Goal: Book appointment/travel/reservation

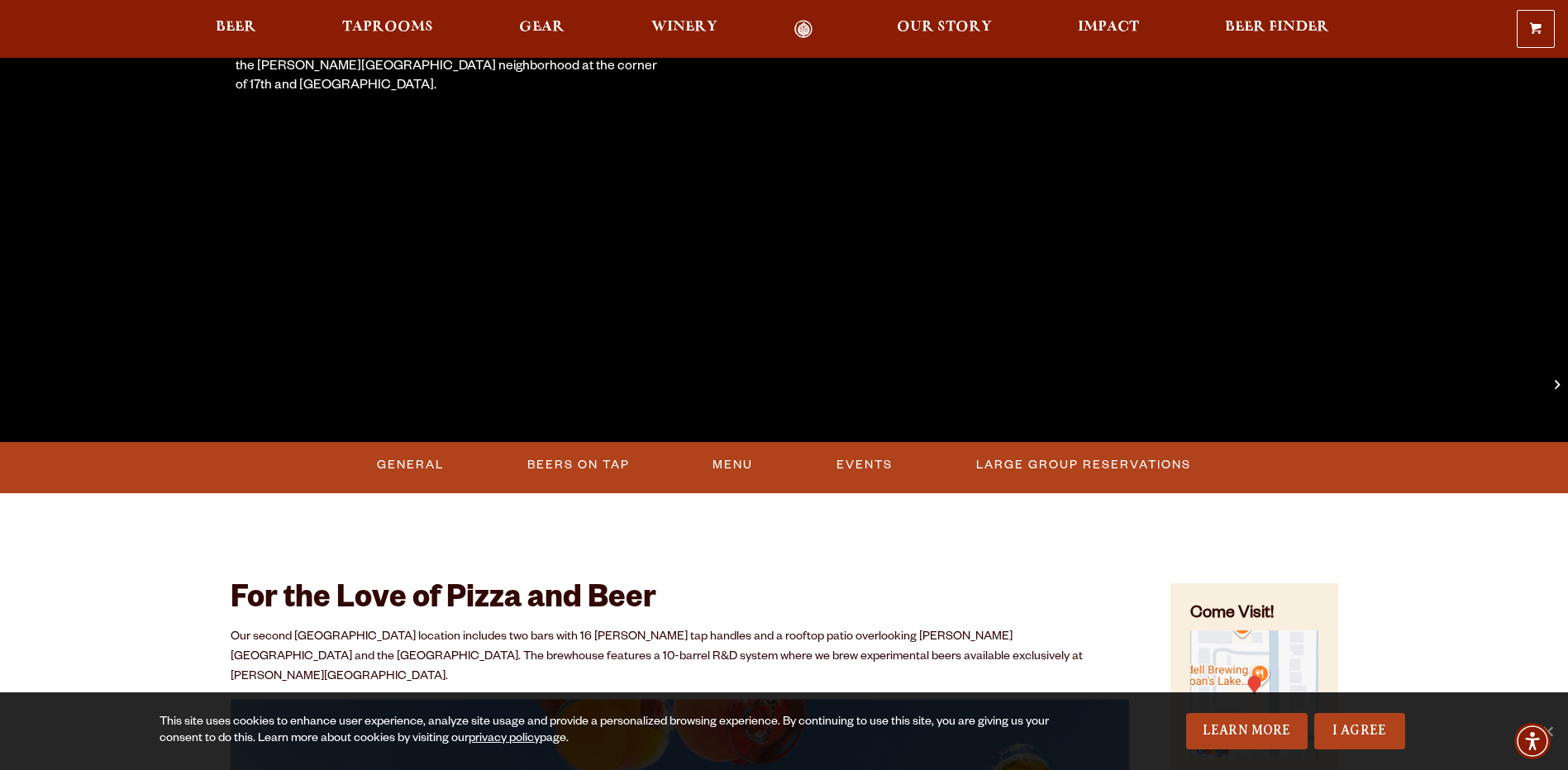
scroll to position [413, 0]
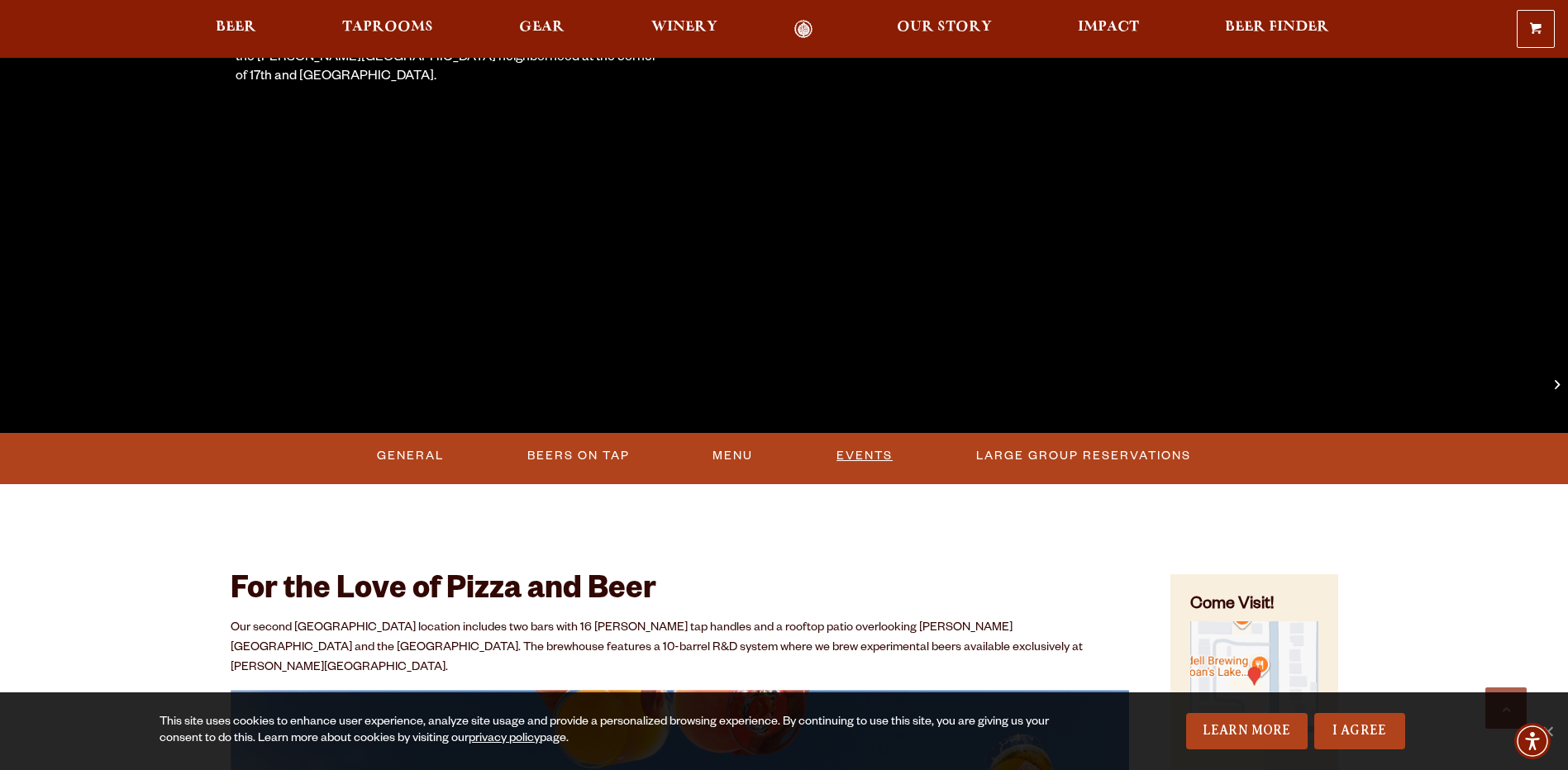
click at [895, 468] on link "Events" at bounding box center [864, 456] width 69 height 38
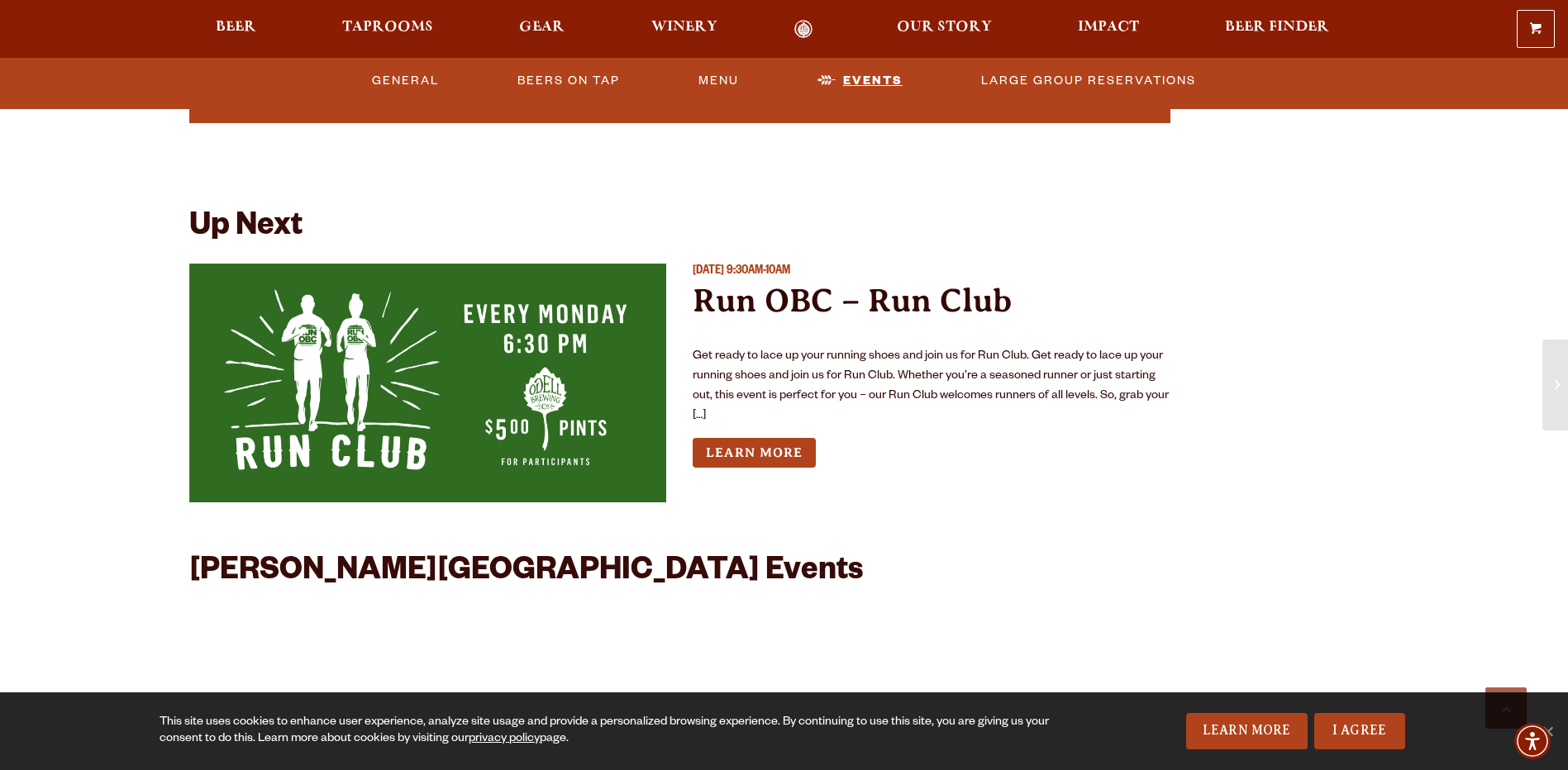
scroll to position [4035, 0]
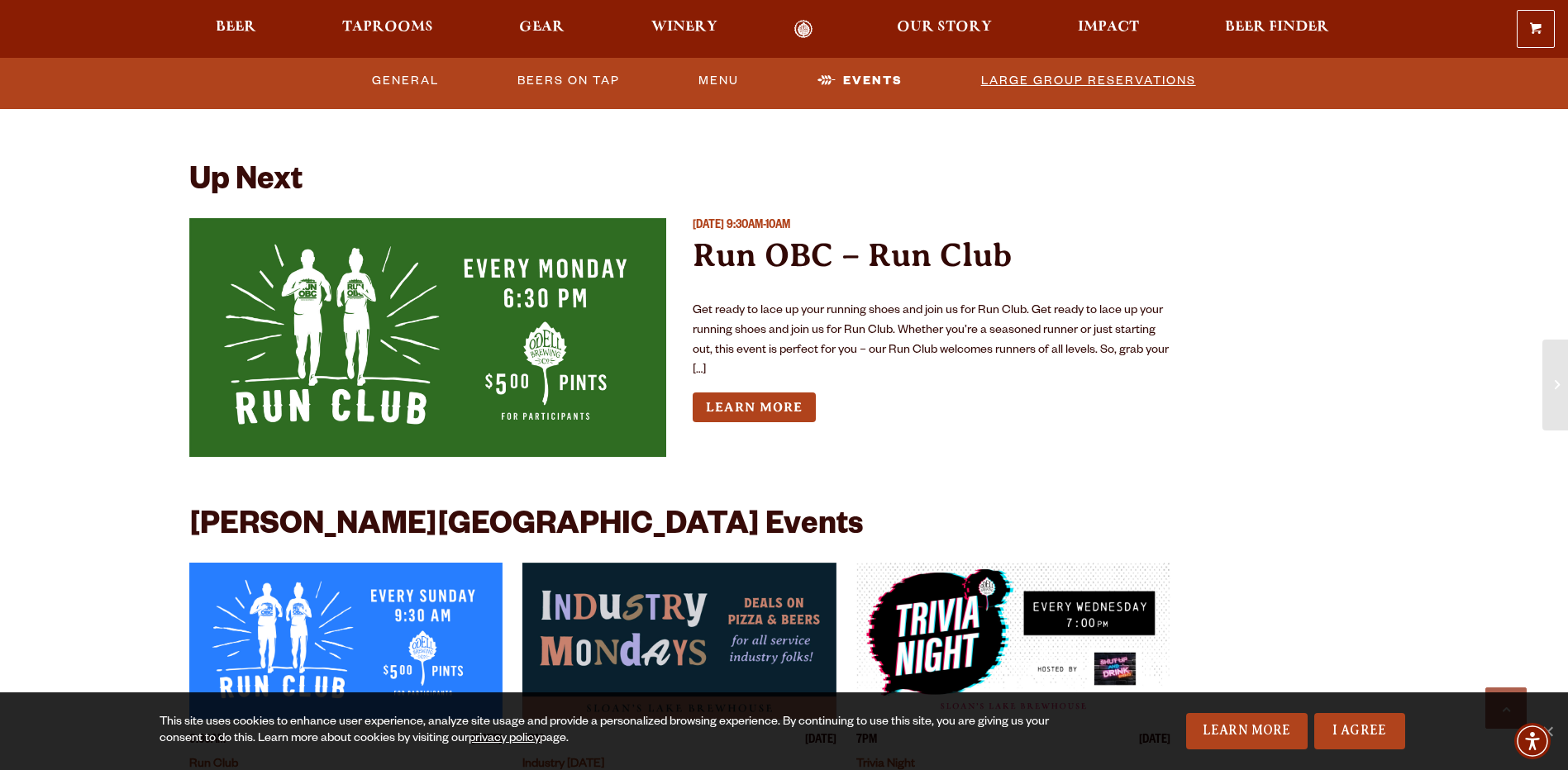
click at [1056, 69] on link "Large Group Reservations" at bounding box center [1088, 81] width 228 height 38
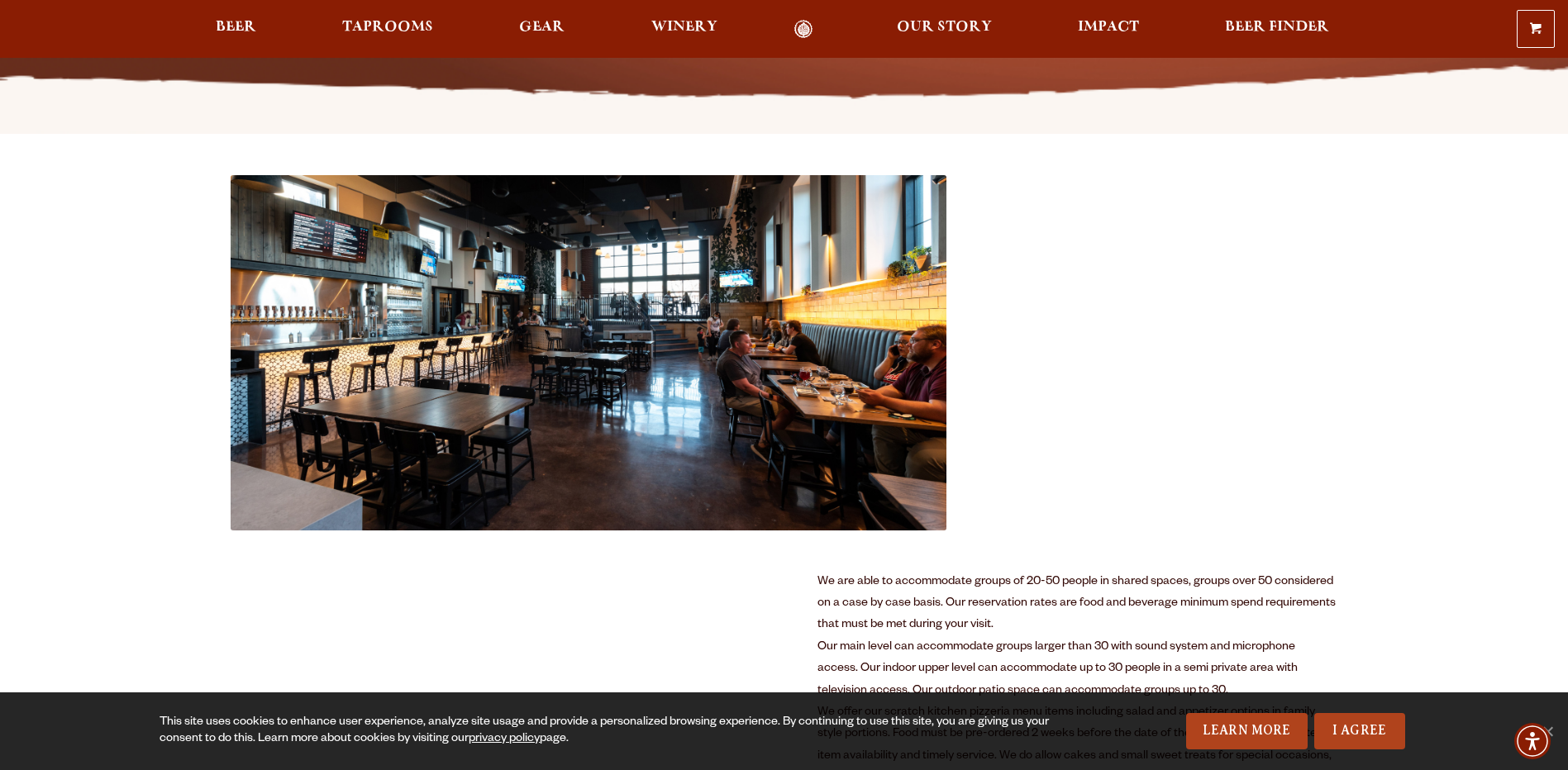
scroll to position [82, 0]
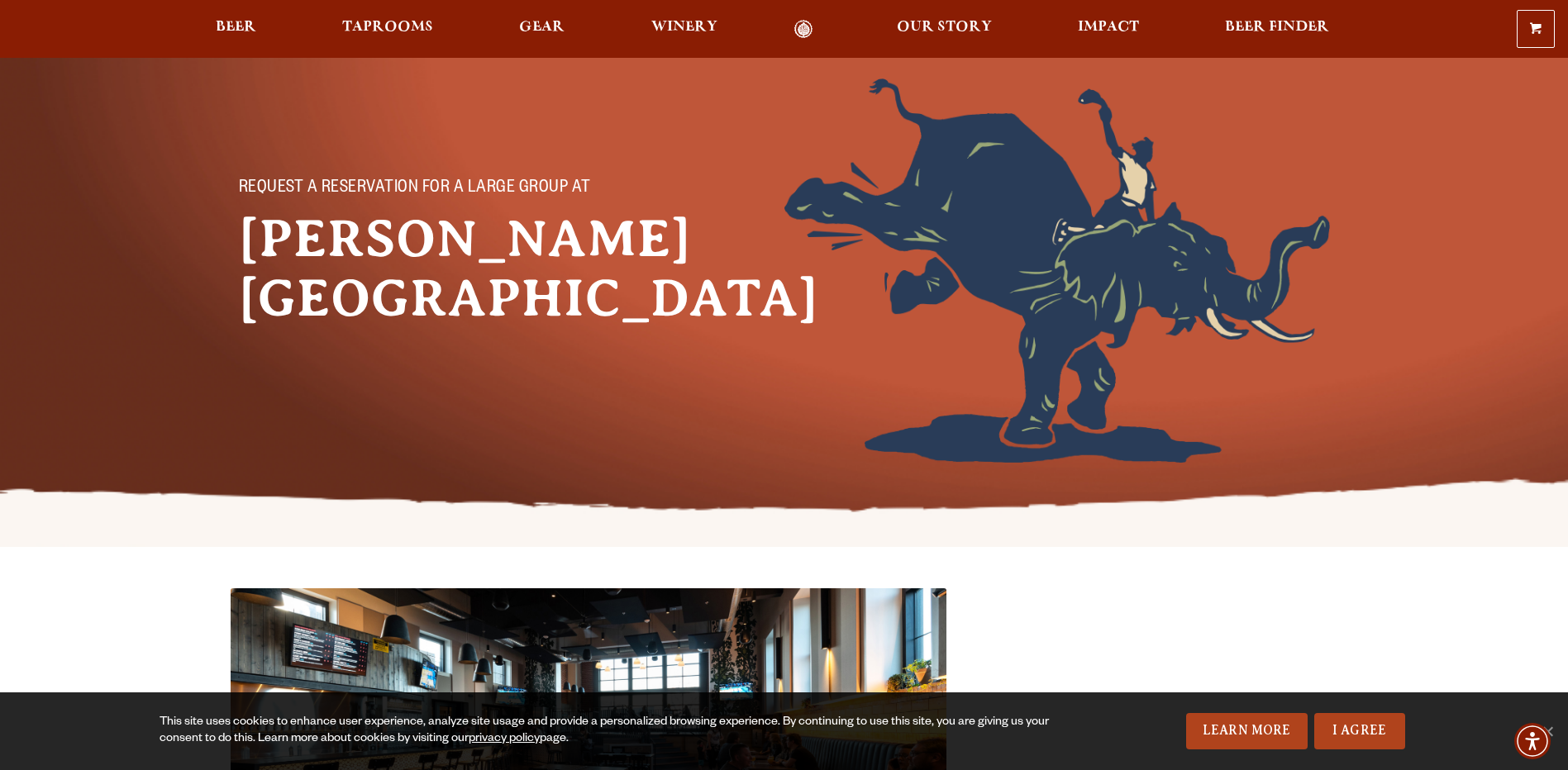
click at [805, 23] on link "Odell Home" at bounding box center [804, 29] width 62 height 19
